Goal: Find contact information: Find contact information

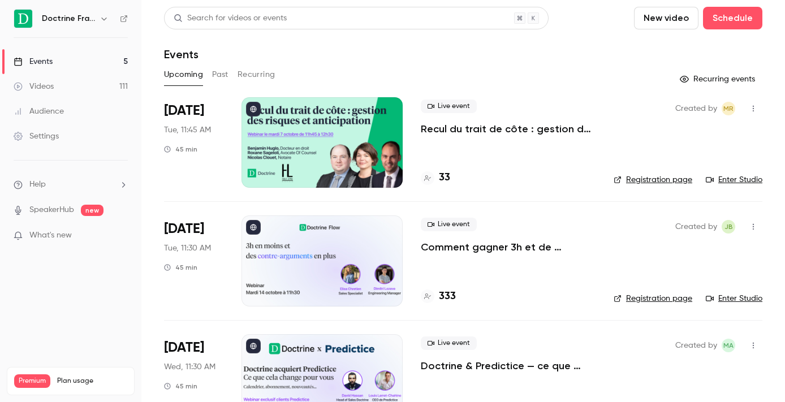
click at [105, 22] on icon "button" at bounding box center [104, 18] width 9 height 9
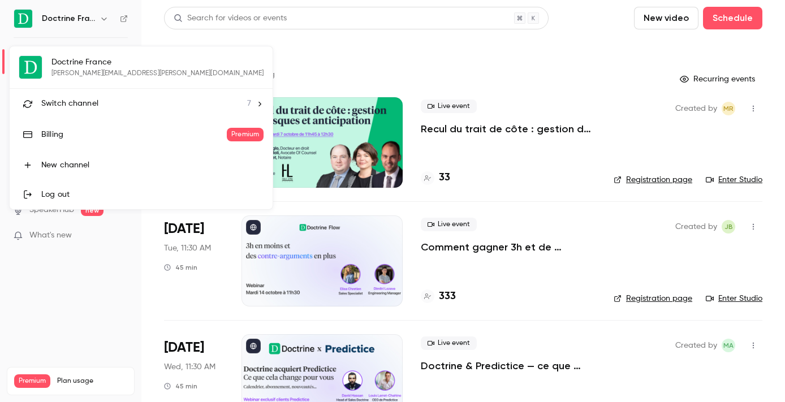
click at [88, 108] on span "Switch channel" at bounding box center [69, 104] width 57 height 12
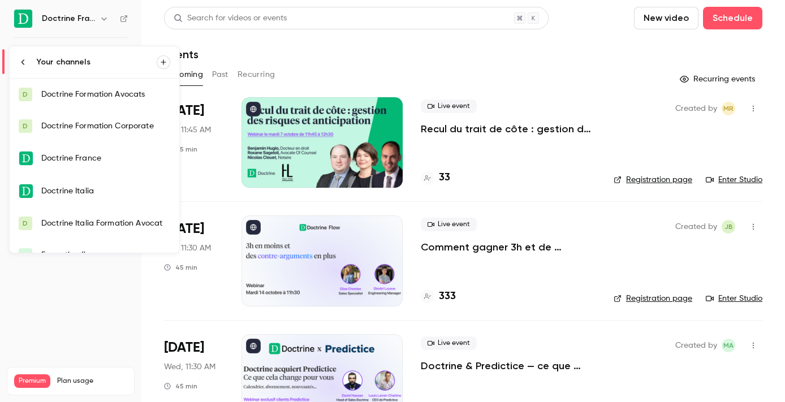
click at [93, 100] on div "Doctrine Formation Avocats" at bounding box center [105, 94] width 129 height 11
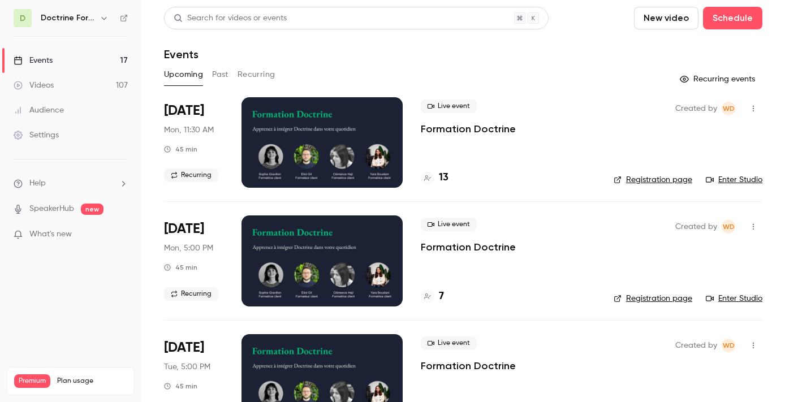
click at [220, 79] on button "Past" at bounding box center [220, 75] width 16 height 18
click at [339, 147] on div at bounding box center [322, 142] width 161 height 91
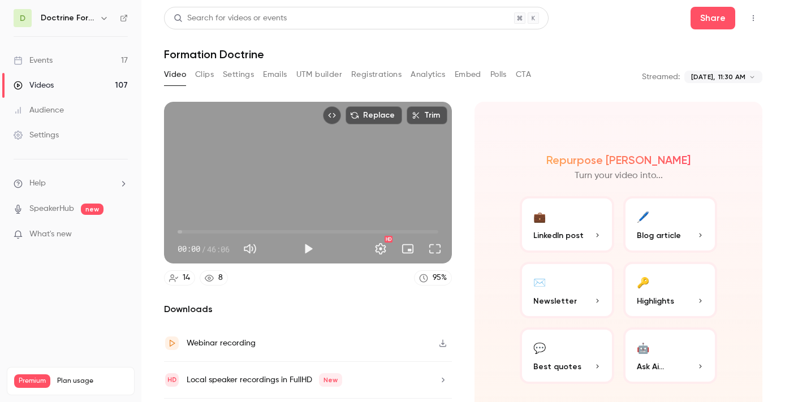
click at [358, 75] on button "Registrations" at bounding box center [376, 75] width 50 height 18
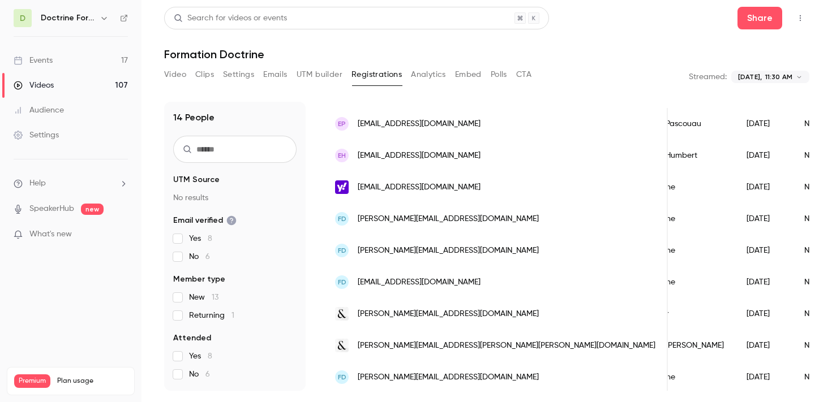
scroll to position [116, 0]
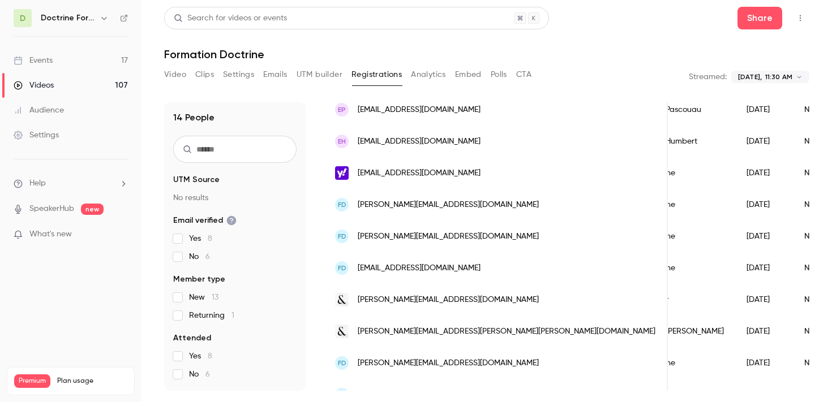
click at [458, 272] on span "[EMAIL_ADDRESS][DOMAIN_NAME]" at bounding box center [419, 269] width 123 height 12
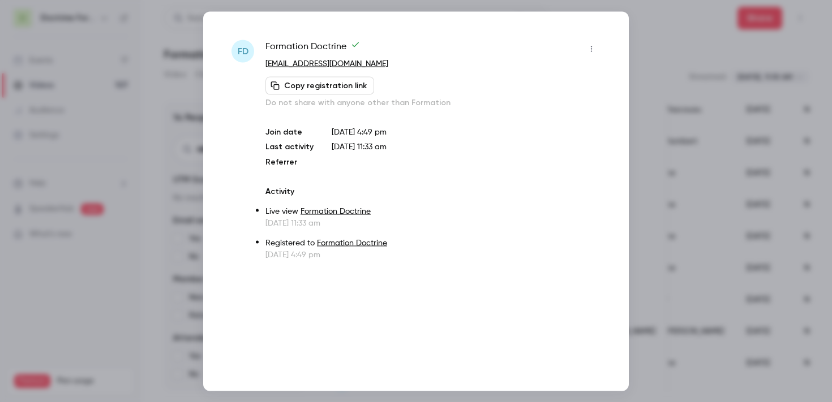
copy link "[EMAIL_ADDRESS][DOMAIN_NAME]"
